Goal: Transaction & Acquisition: Purchase product/service

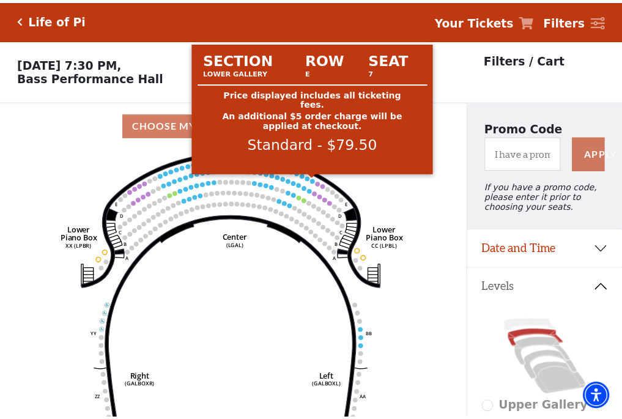
scroll to position [57, 0]
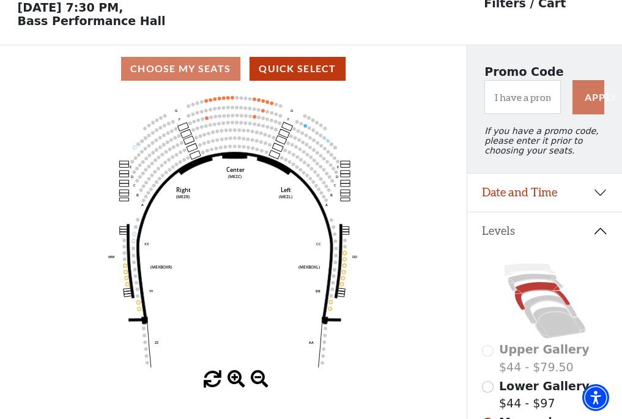
scroll to position [57, 0]
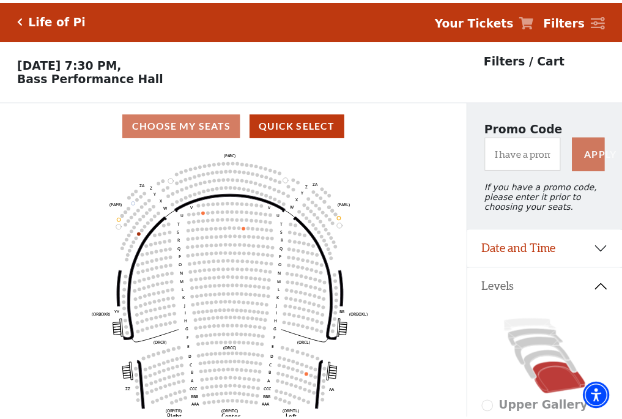
scroll to position [57, 0]
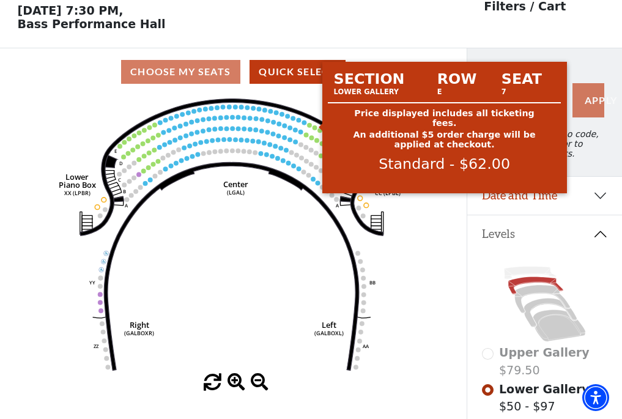
scroll to position [57, 0]
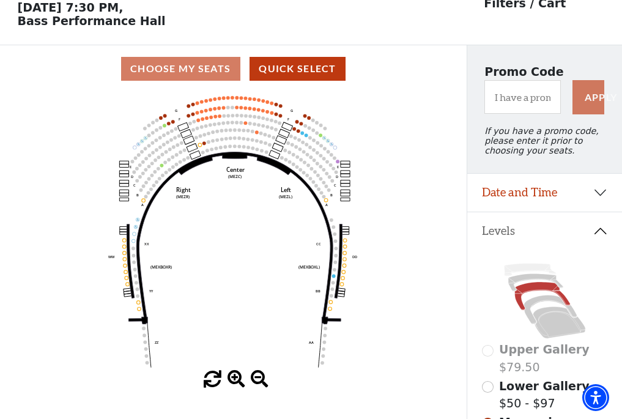
scroll to position [57, 0]
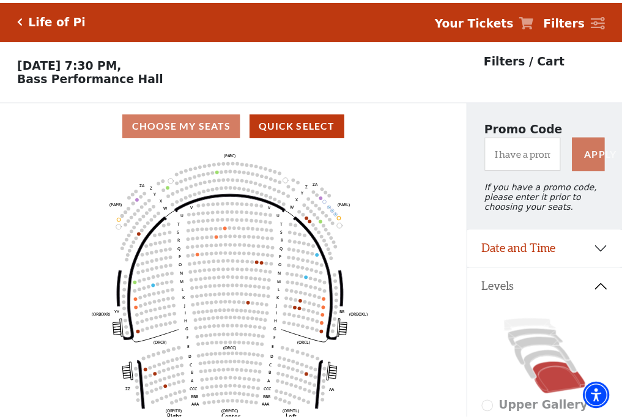
scroll to position [57, 0]
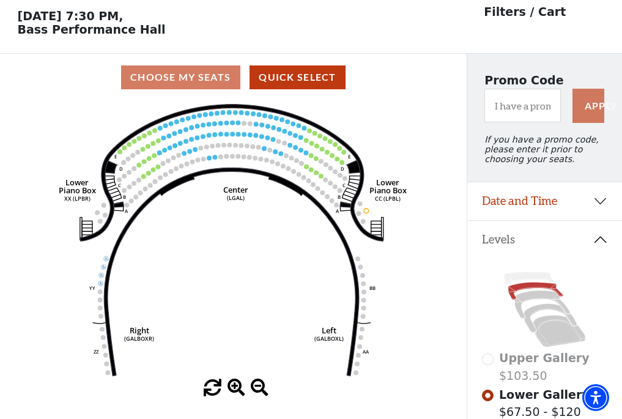
scroll to position [57, 0]
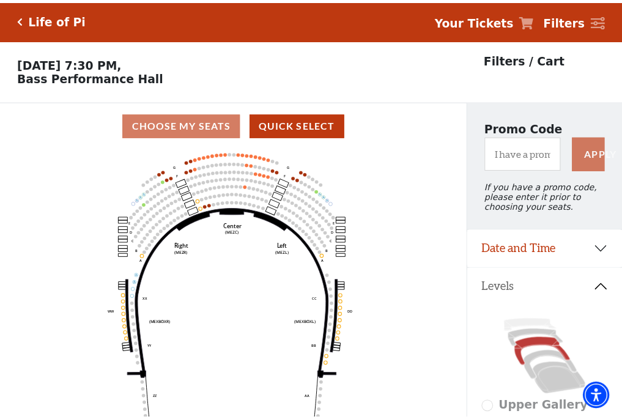
scroll to position [57, 0]
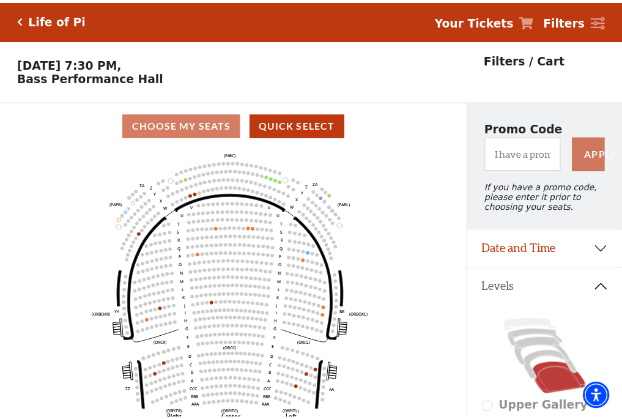
scroll to position [57, 0]
